Goal: Information Seeking & Learning: Compare options

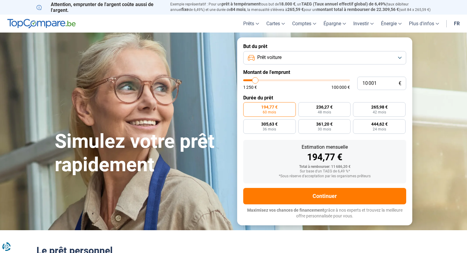
type input "9 000"
type input "9000"
type input "9 250"
type input "9250"
type input "10 250"
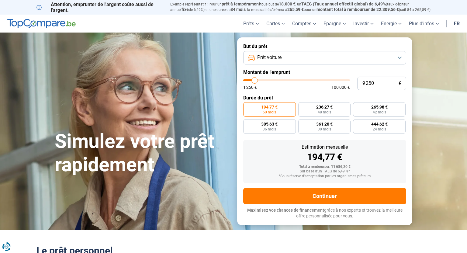
type input "10250"
type input "11 000"
type input "11000"
type input "12 000"
type input "12000"
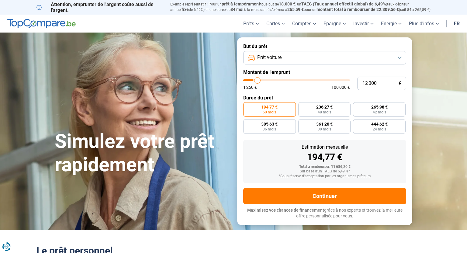
type input "12 750"
type input "12750"
type input "14 000"
type input "14000"
type input "15 000"
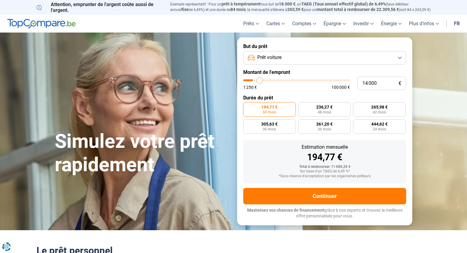
type input "15000"
type input "15 750"
type input "15750"
type input "16 500"
type input "16500"
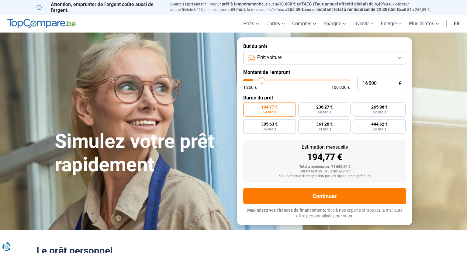
type input "17 250"
type input "17250"
type input "18 250"
type input "18250"
type input "19 250"
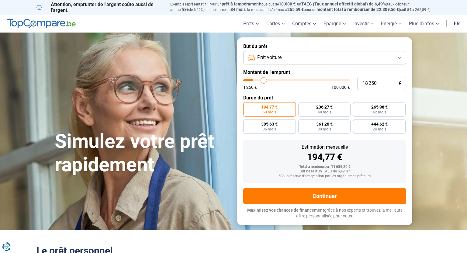
type input "19250"
type input "20 000"
type input "20000"
type input "21 000"
type input "21000"
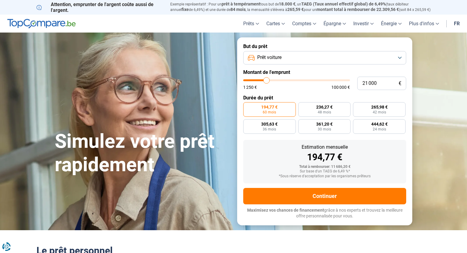
type input "22 000"
type input "22000"
type input "22 750"
type input "22750"
type input "23 500"
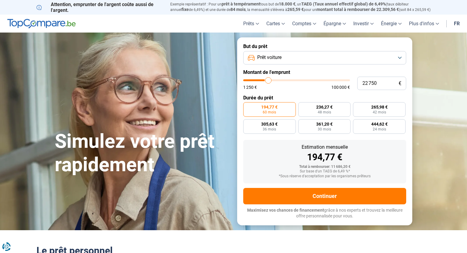
type input "23500"
type input "24 250"
type input "24250"
type input "25 000"
type input "25000"
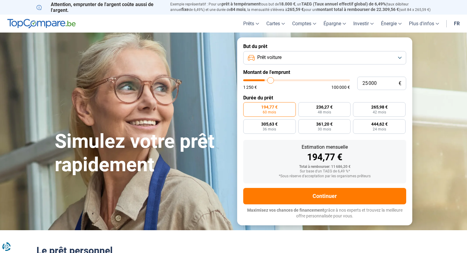
type input "25 750"
type input "25750"
type input "26 750"
type input "26750"
type input "27 500"
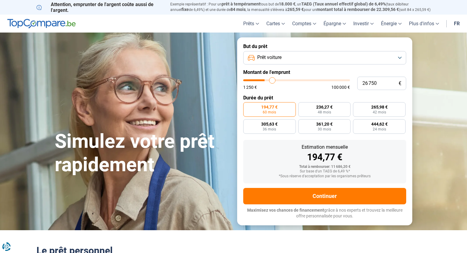
type input "27500"
type input "28 750"
type input "28750"
type input "30 000"
type input "30000"
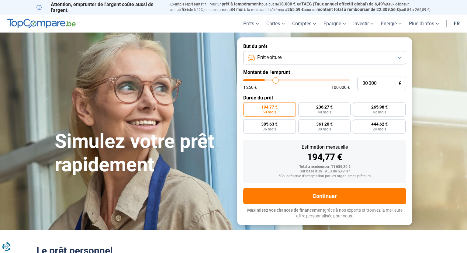
type input "31 250"
type input "31250"
type input "32 500"
type input "32500"
type input "33 250"
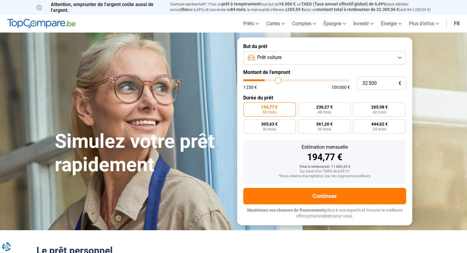
type input "33250"
type input "34 500"
type input "34500"
type input "35 750"
type input "35750"
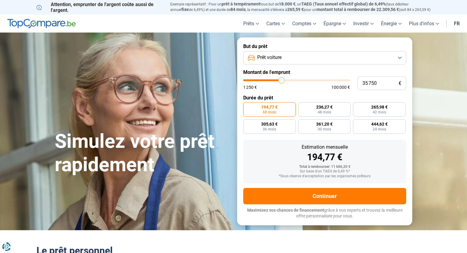
type input "36 500"
type input "36500"
type input "37 500"
type input "37500"
type input "38 500"
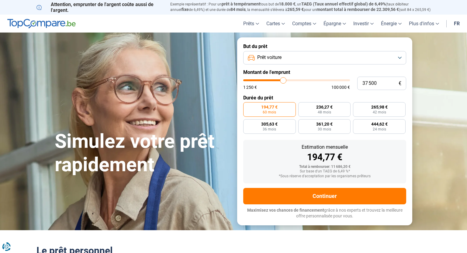
type input "38500"
type input "39 000"
type input "39000"
type input "39 500"
type input "39500"
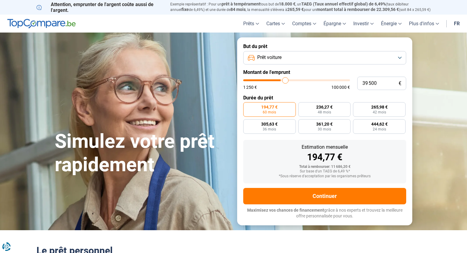
type input "40 250"
type input "40250"
type input "40 750"
type input "40750"
type input "41 000"
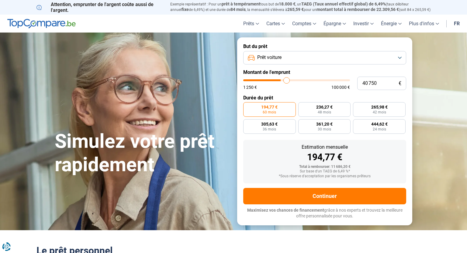
type input "41000"
type input "41 750"
type input "41750"
type input "42 000"
type input "42000"
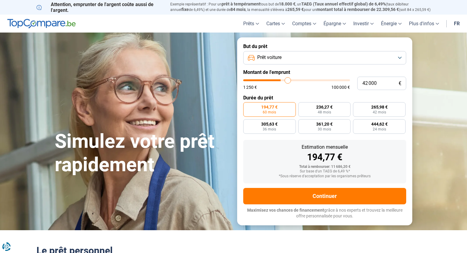
type input "42 750"
type input "42750"
type input "43 500"
type input "43500"
type input "44 250"
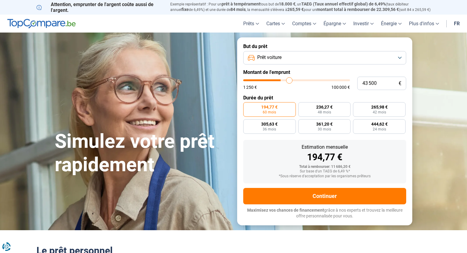
type input "44250"
type input "45 000"
type input "45000"
type input "46 000"
type input "46000"
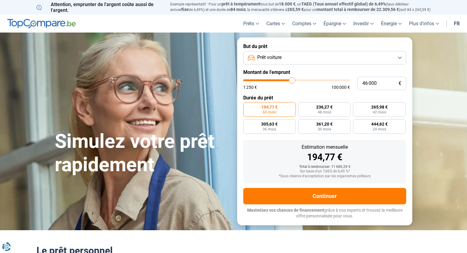
type input "46 500"
type input "46500"
type input "47 500"
type input "47500"
type input "48 000"
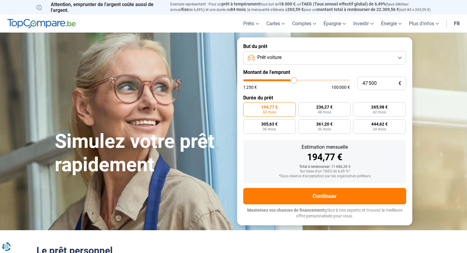
type input "48000"
type input "48 750"
type input "48750"
type input "49 250"
type input "49250"
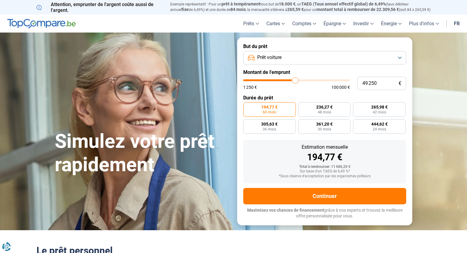
type input "49 500"
type input "49500"
type input "49 750"
type input "49750"
type input "50 250"
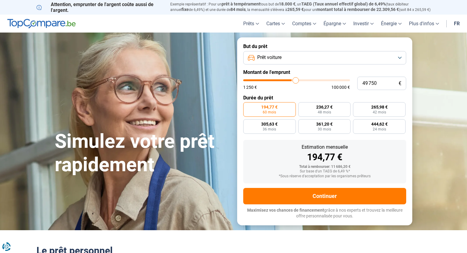
type input "50250"
type input "50 500"
type input "50500"
type input "50 250"
type input "50250"
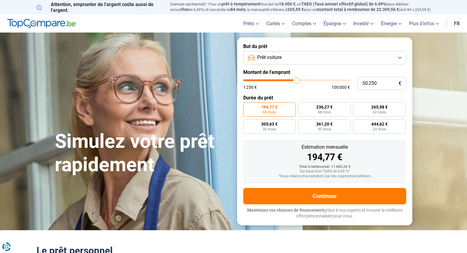
type input "49 750"
type input "49750"
type input "49 000"
type input "49000"
type input "48 250"
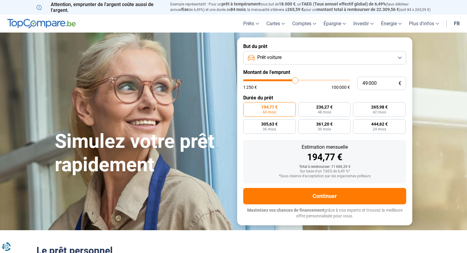
type input "48250"
type input "47 500"
type input "47500"
type input "46 000"
type input "46000"
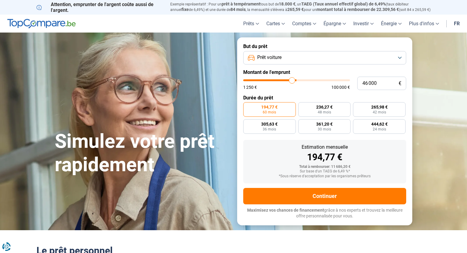
type input "44 750"
type input "44750"
type input "43 250"
type input "43250"
type input "42 250"
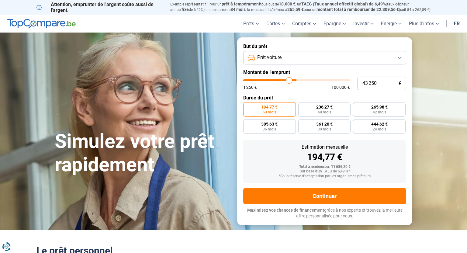
type input "42250"
type input "41 500"
type input "41500"
type input "40 750"
type input "40750"
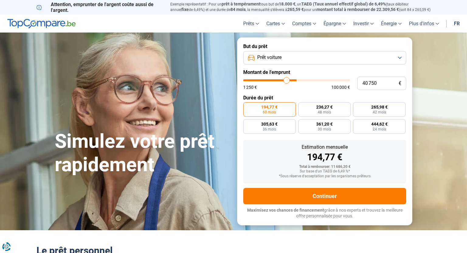
type input "40 250"
type input "40250"
type input "39 750"
type input "39750"
type input "39 000"
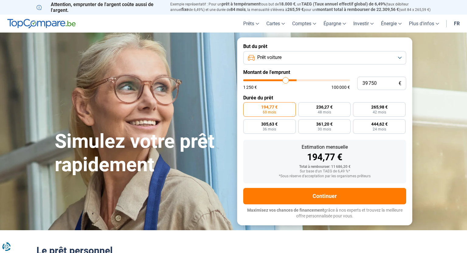
type input "39000"
type input "38 500"
type input "38500"
type input "38 000"
type input "38000"
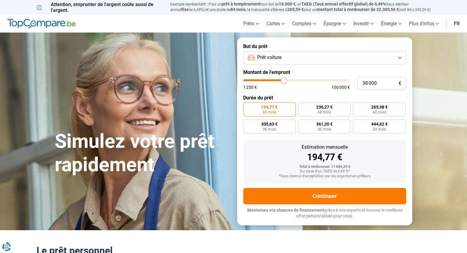
type input "37 250"
type input "37250"
type input "36 000"
type input "36000"
type input "35 500"
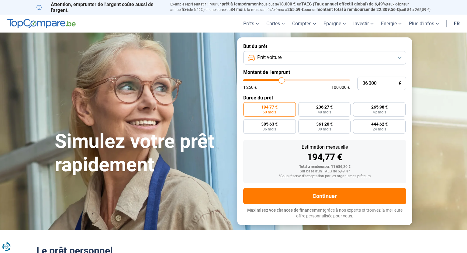
type input "35500"
type input "35 250"
type input "35250"
type input "34 500"
type input "34500"
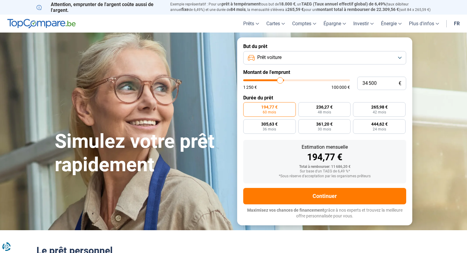
type input "34 000"
type input "34000"
type input "33 750"
type input "33750"
type input "33 000"
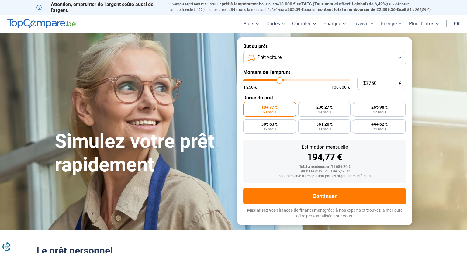
type input "33000"
type input "32 750"
type input "32750"
type input "32 500"
type input "32500"
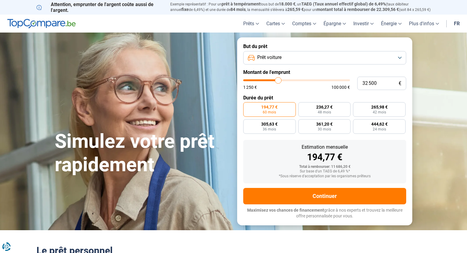
type input "32 250"
type input "32250"
type input "32 000"
type input "32000"
type input "31 500"
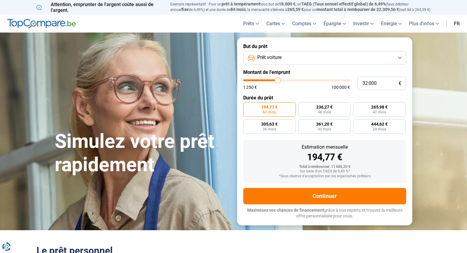
type input "31500"
type input "31 250"
type input "31250"
type input "31 000"
type input "31000"
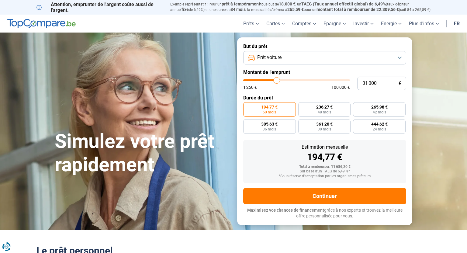
type input "30 750"
type input "30750"
type input "30 500"
type input "30500"
type input "30 000"
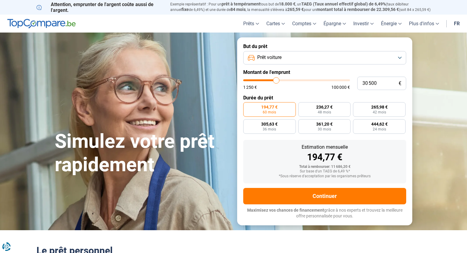
type input "30000"
type input "29 750"
type input "29750"
type input "29 500"
type input "29500"
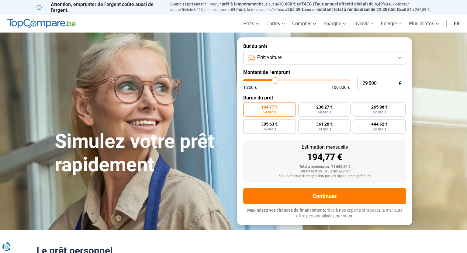
type input "29 250"
type input "29250"
type input "29 000"
type input "29000"
type input "28 500"
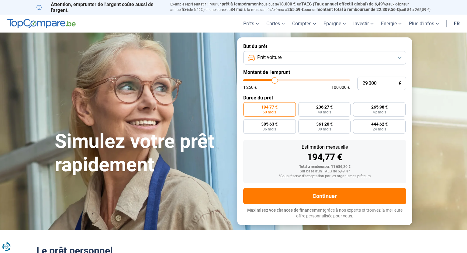
type input "28500"
type input "28 250"
type input "28250"
type input "28 000"
type input "28000"
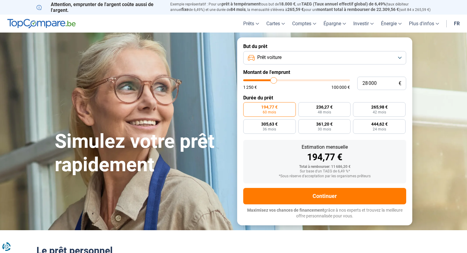
type input "27 750"
type input "27750"
type input "27 500"
type input "27500"
type input "27 000"
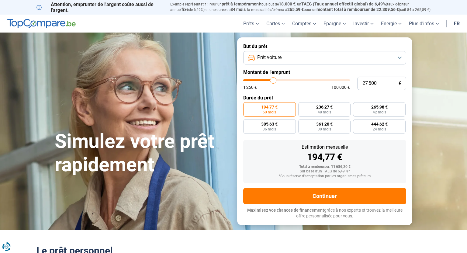
type input "27000"
type input "26 750"
type input "26750"
type input "26 500"
type input "26500"
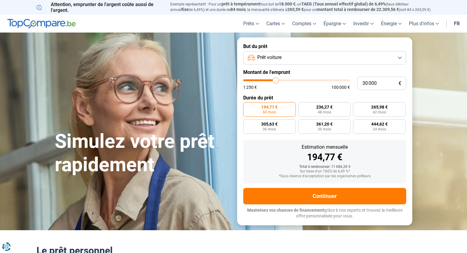
drag, startPoint x: 255, startPoint y: 80, endPoint x: 276, endPoint y: 85, distance: 21.8
click at [276, 85] on div "1 250 € 100 000 €" at bounding box center [296, 84] width 107 height 10
